Goal: Use online tool/utility: Use online tool/utility

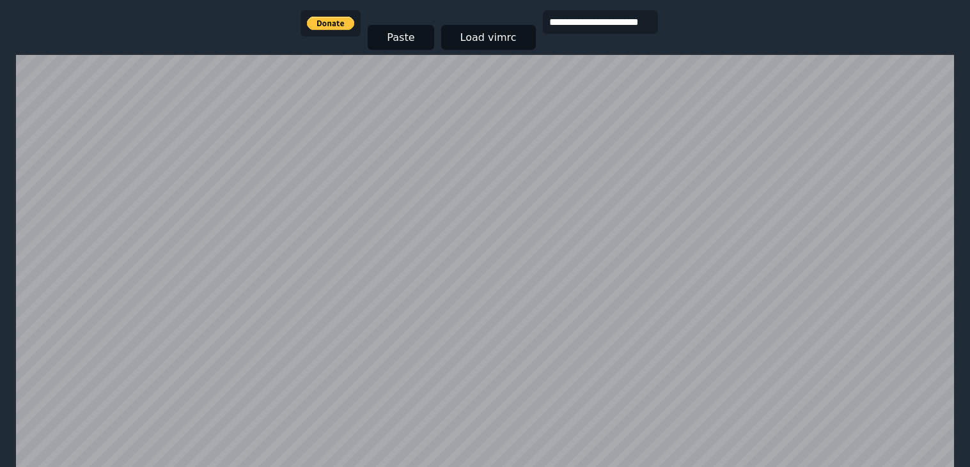
scroll to position [227, 0]
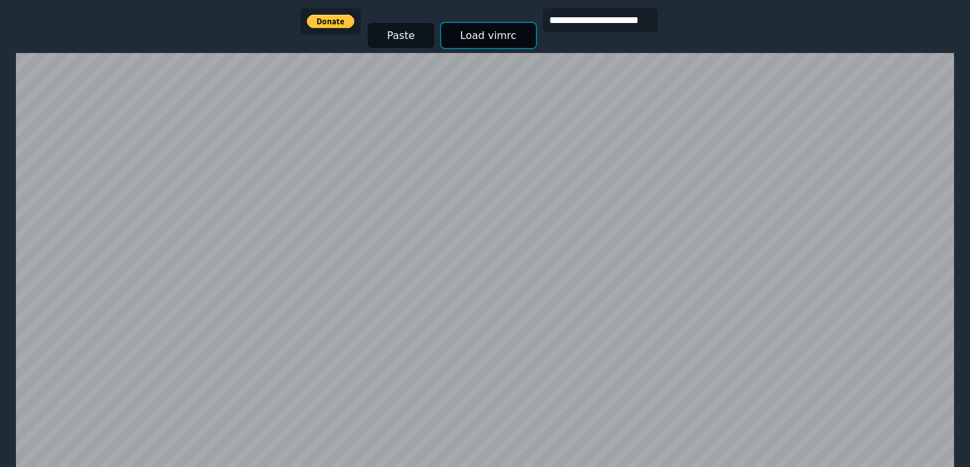
click at [460, 40] on button "Load vimrc" at bounding box center [488, 35] width 95 height 25
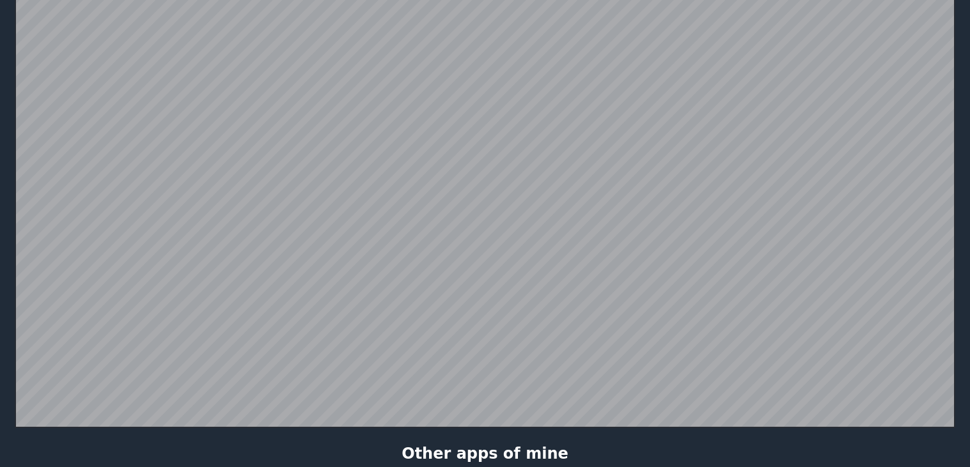
scroll to position [290, 0]
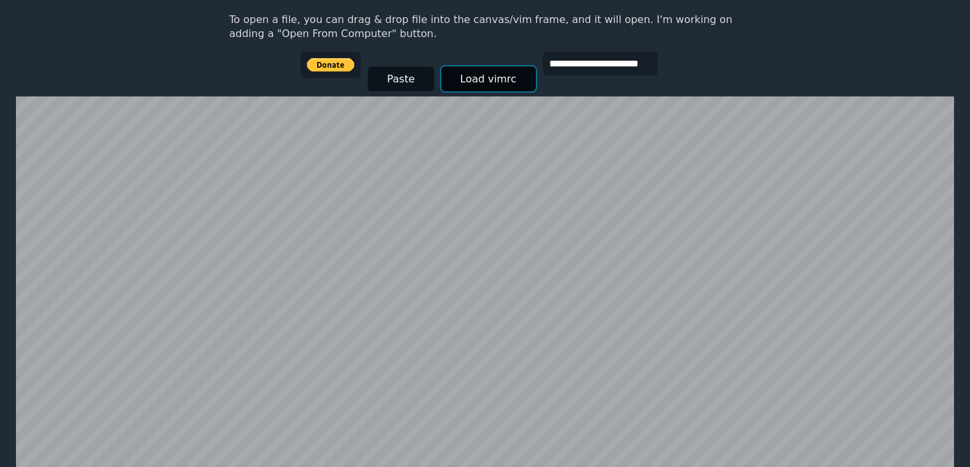
click at [465, 79] on button "Load vimrc" at bounding box center [488, 78] width 95 height 25
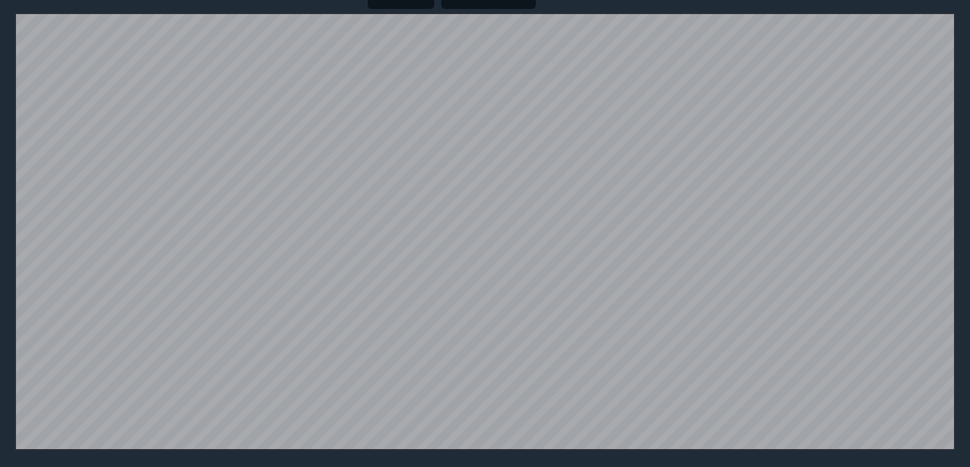
scroll to position [249, 0]
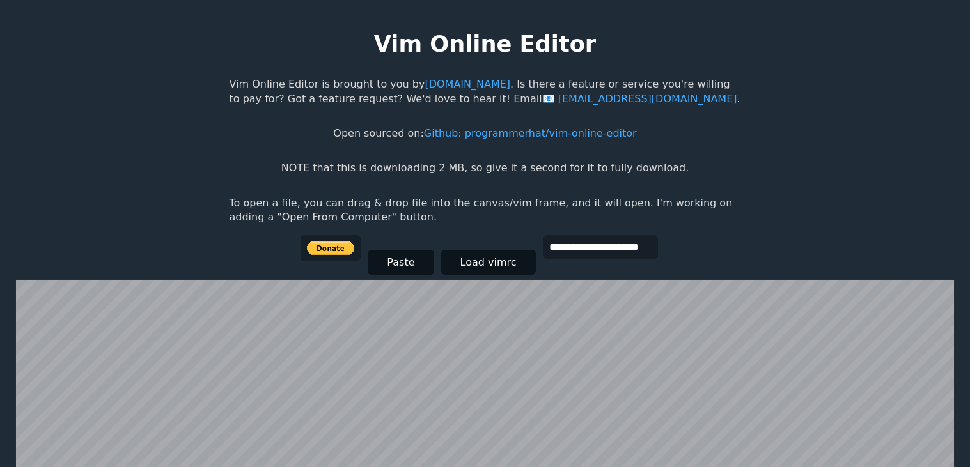
scroll to position [249, 0]
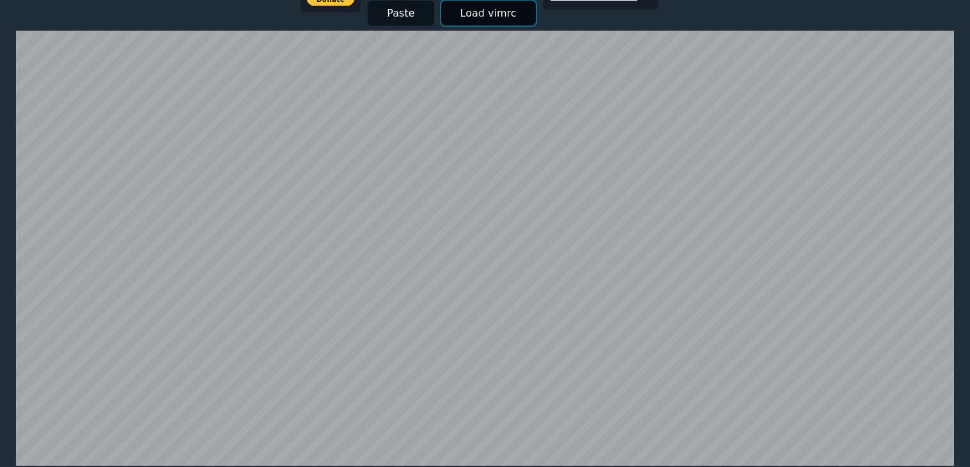
click at [491, 7] on button "Load vimrc" at bounding box center [488, 13] width 95 height 25
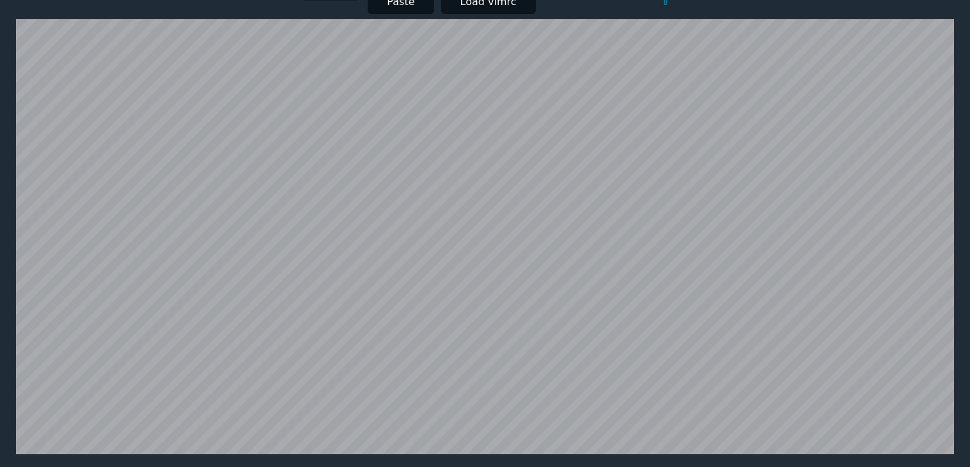
scroll to position [262, 0]
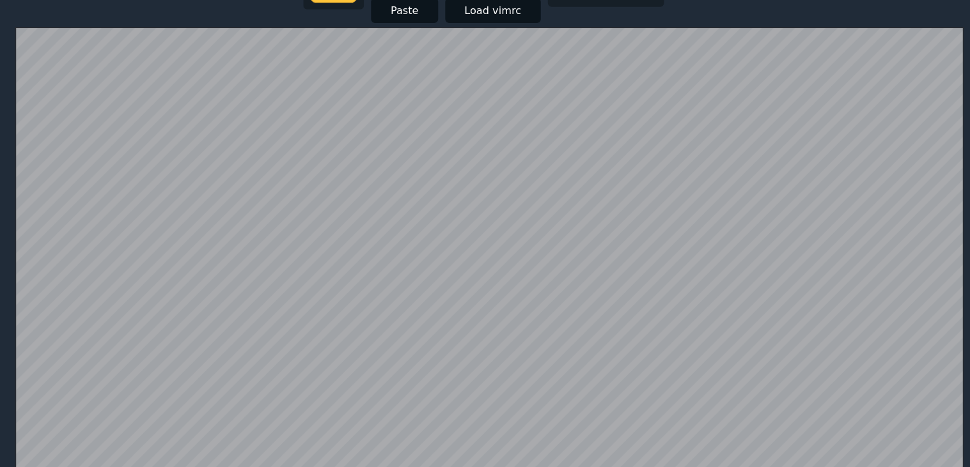
scroll to position [251, 0]
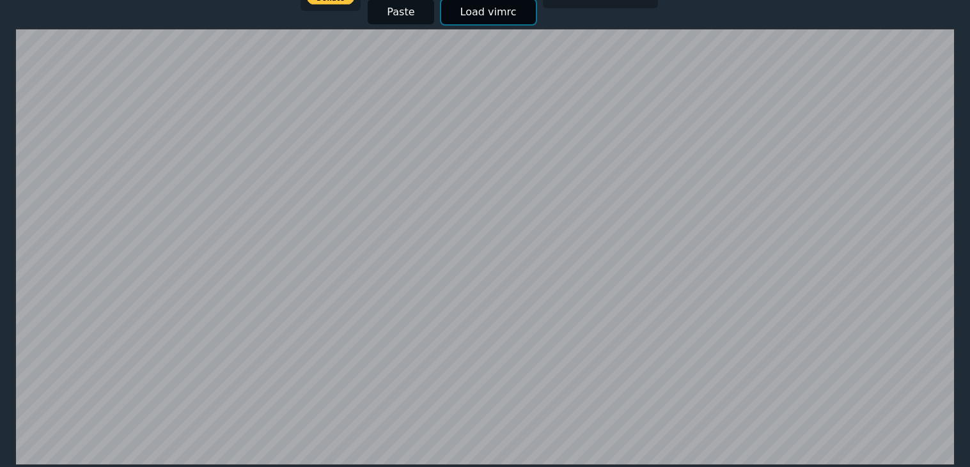
click at [462, 17] on button "Load vimrc" at bounding box center [488, 11] width 95 height 25
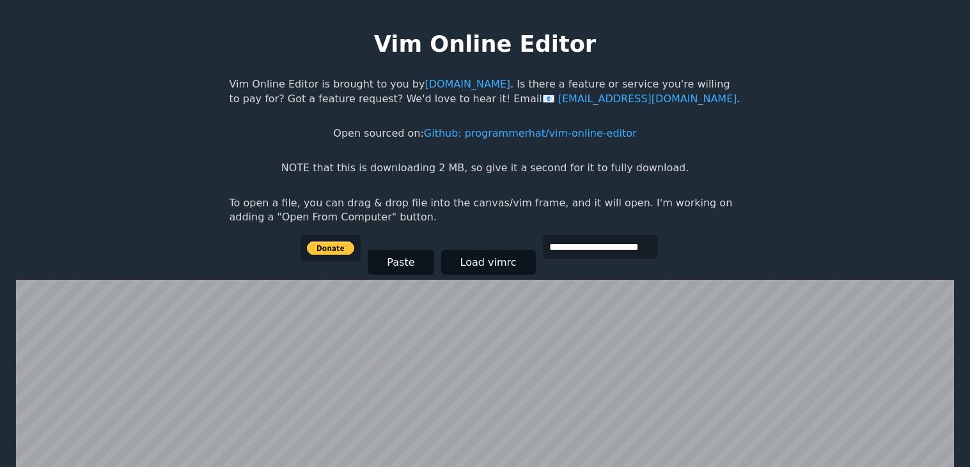
scroll to position [249, 0]
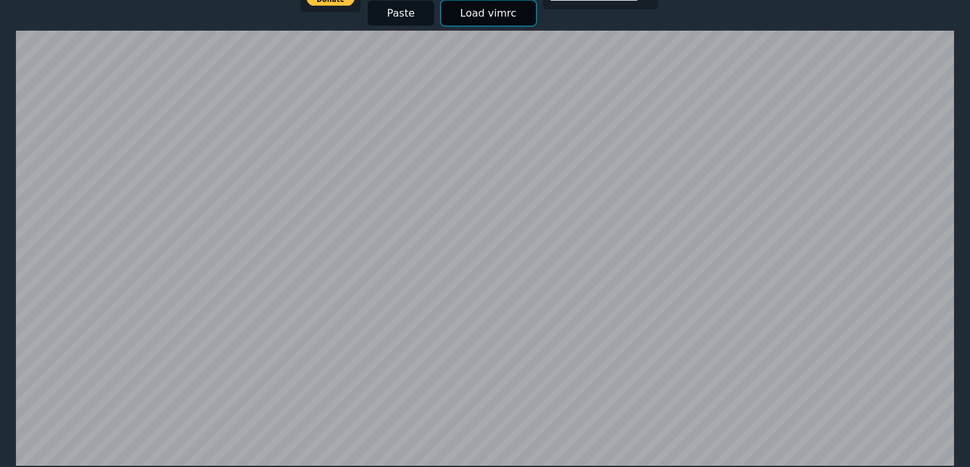
click at [490, 6] on button "Load vimrc" at bounding box center [488, 13] width 95 height 25
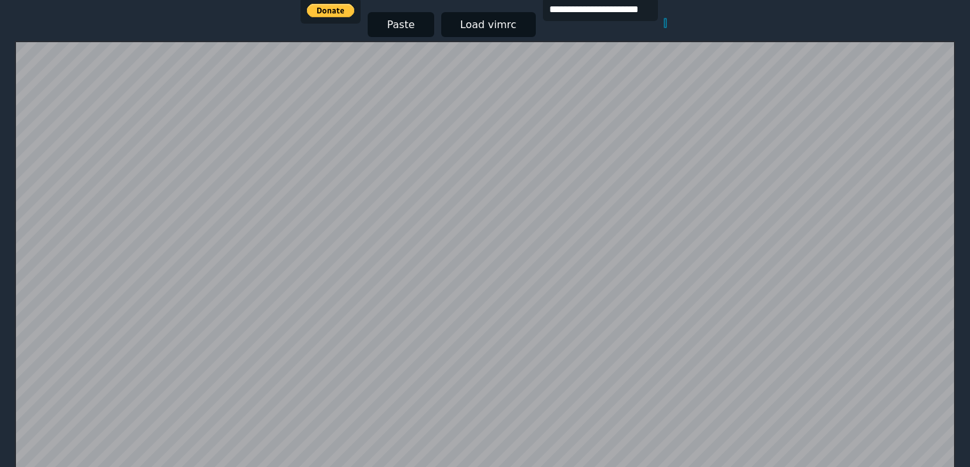
scroll to position [241, 0]
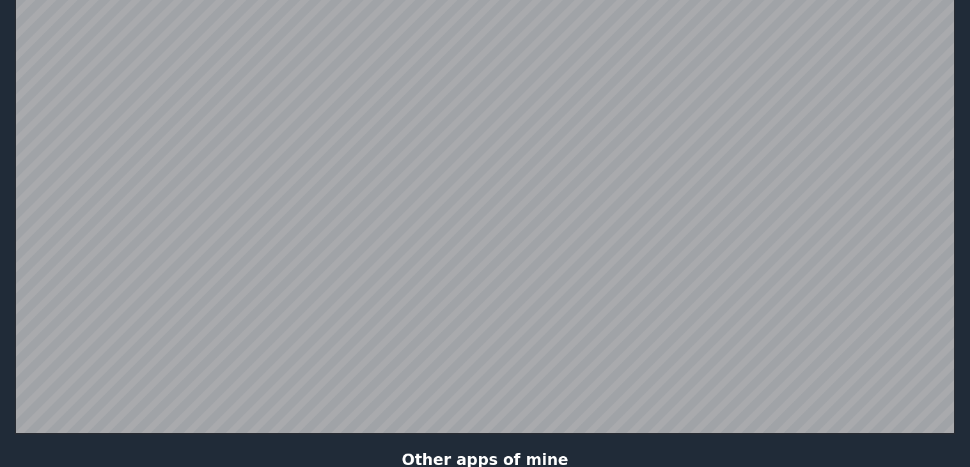
scroll to position [281, 0]
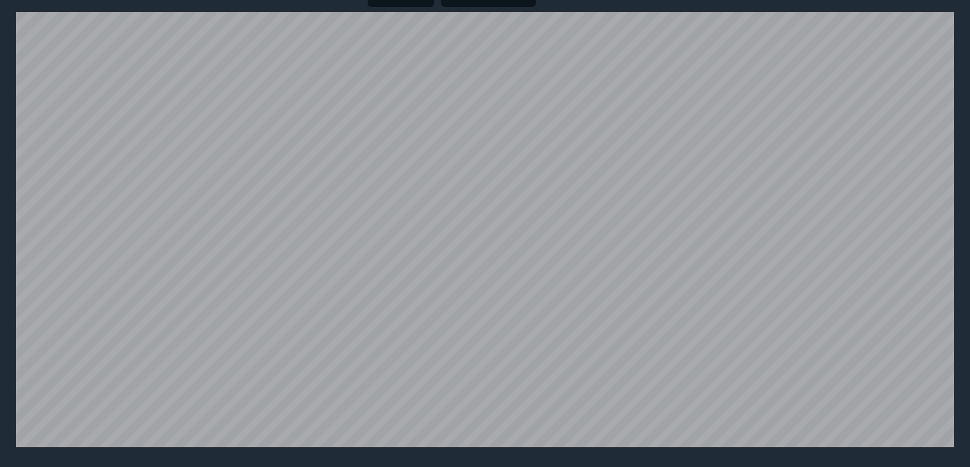
scroll to position [270, 0]
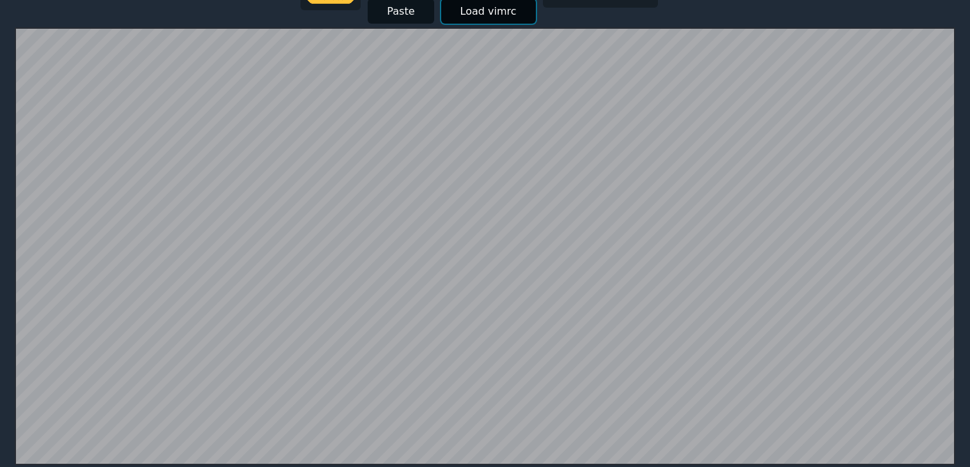
click at [502, 9] on button "Load vimrc" at bounding box center [488, 11] width 95 height 25
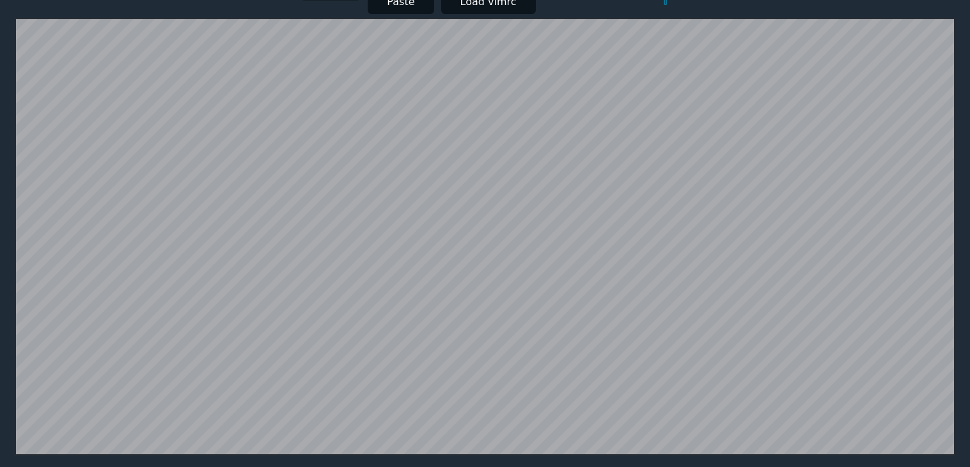
scroll to position [265, 0]
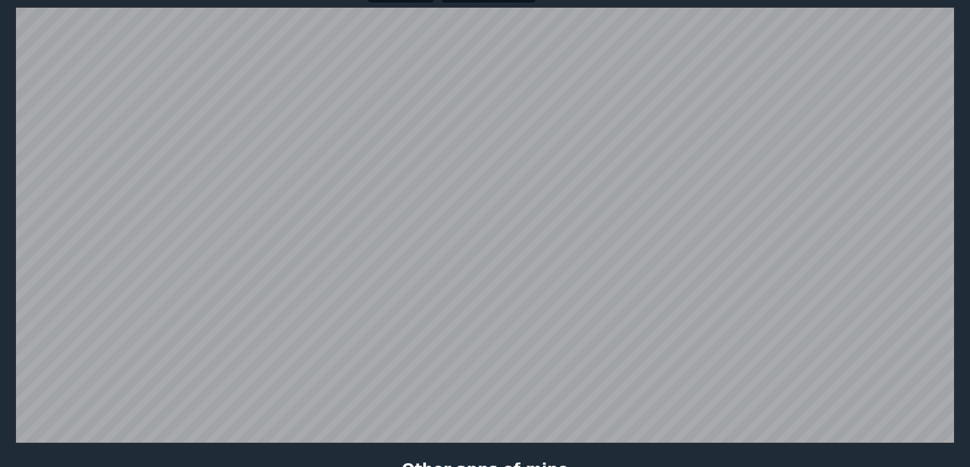
scroll to position [272, 0]
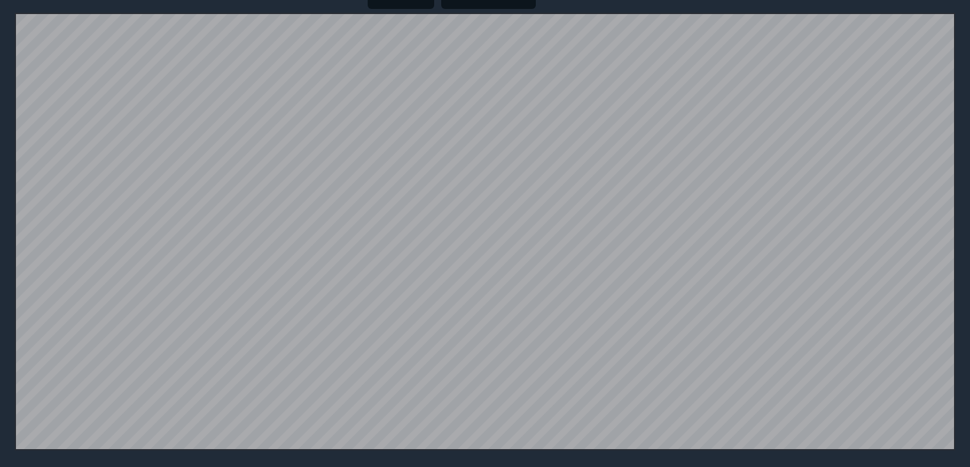
scroll to position [252, 0]
